Goal: Task Accomplishment & Management: Use online tool/utility

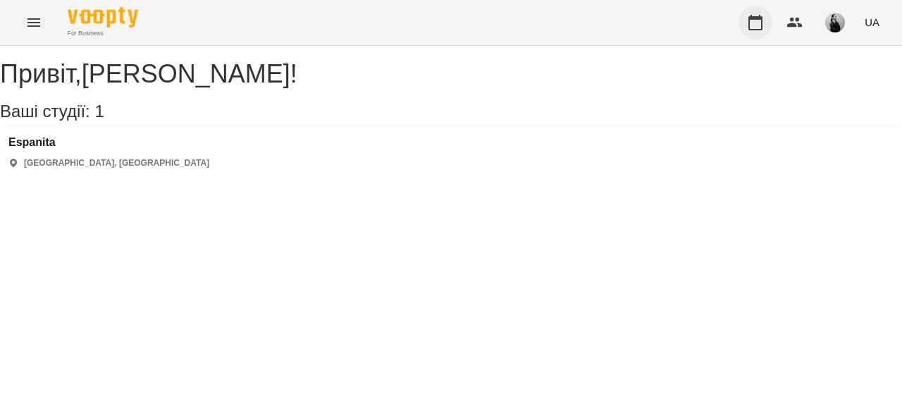
click at [748, 32] on button "button" at bounding box center [755, 23] width 34 height 34
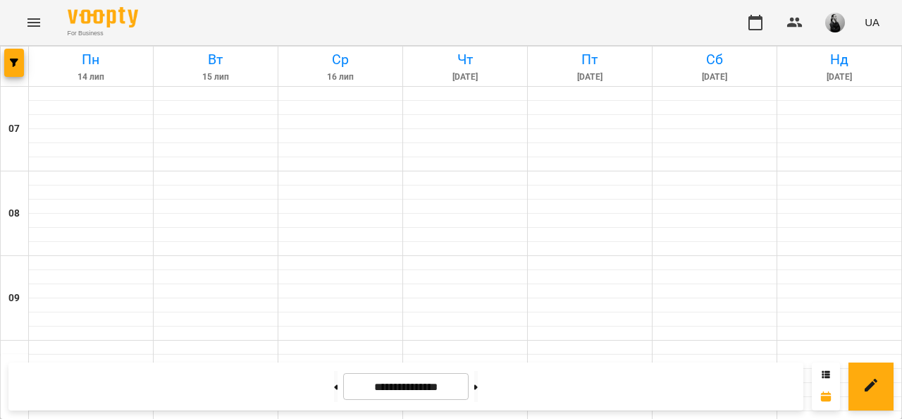
scroll to position [986, 0]
click at [478, 390] on button at bounding box center [476, 386] width 4 height 31
click at [478, 376] on button at bounding box center [476, 386] width 4 height 31
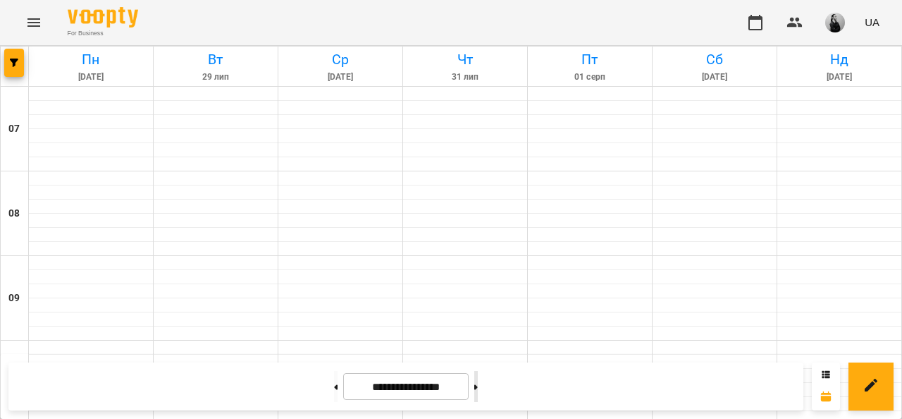
click at [478, 383] on button at bounding box center [476, 386] width 4 height 31
click at [478, 384] on icon at bounding box center [476, 387] width 4 height 6
type input "**********"
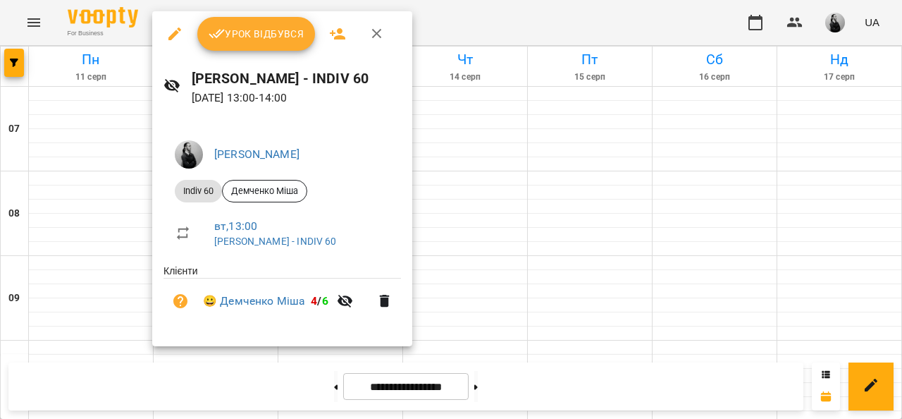
click at [281, 37] on span "Урок відбувся" at bounding box center [257, 33] width 96 height 17
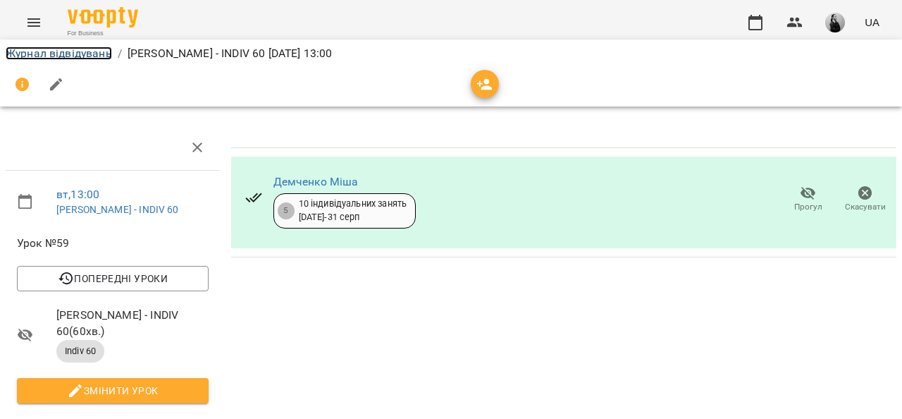
click at [100, 51] on link "Журнал відвідувань" at bounding box center [59, 53] width 106 height 13
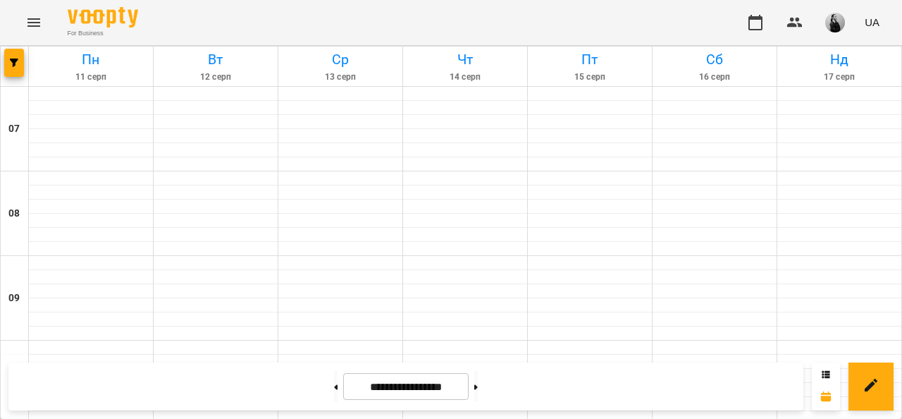
scroll to position [352, 0]
